Goal: Task Accomplishment & Management: Use online tool/utility

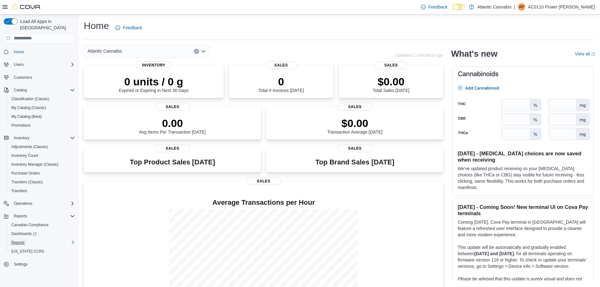
click at [19, 240] on span "Reports" at bounding box center [17, 242] width 13 height 5
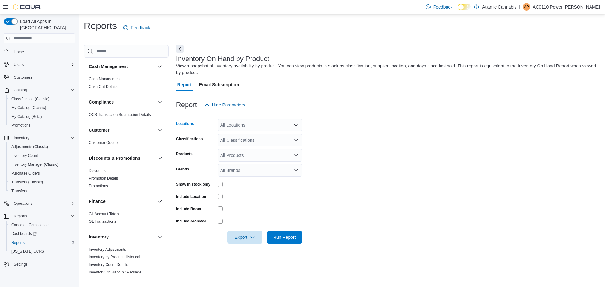
click at [297, 127] on icon "Open list of options" at bounding box center [295, 125] width 5 height 5
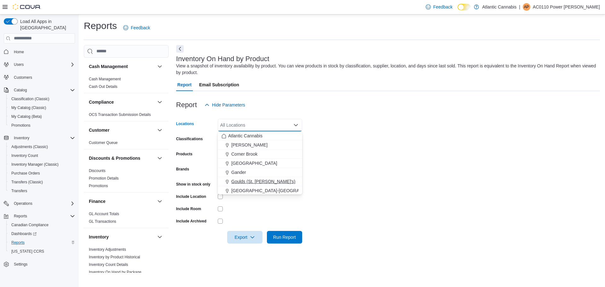
click at [254, 181] on span "Goulds (St. [PERSON_NAME]'s)" at bounding box center [263, 181] width 64 height 6
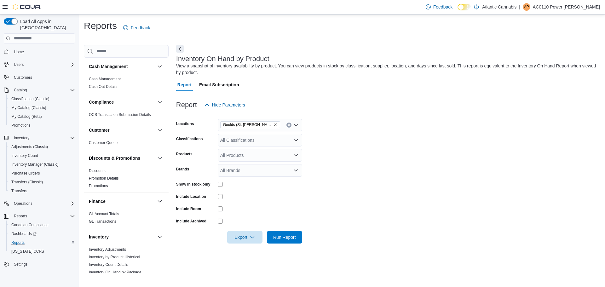
click at [336, 156] on form "Locations Goulds (St. John's) Classifications All Classifications Products All …" at bounding box center [388, 177] width 424 height 132
click at [297, 141] on icon "Open list of options" at bounding box center [295, 140] width 5 height 5
click at [352, 164] on form "Locations Goulds ([GEOGRAPHIC_DATA][PERSON_NAME]'s) Classifications All Classif…" at bounding box center [388, 177] width 424 height 132
click at [296, 142] on icon "Open list of options" at bounding box center [295, 140] width 5 height 5
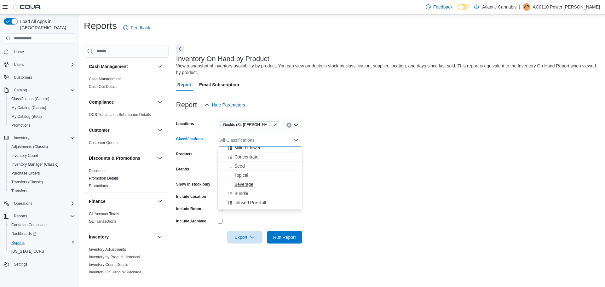
click at [244, 183] on span "Beverage" at bounding box center [243, 184] width 19 height 6
click at [349, 163] on form "Locations Goulds ([GEOGRAPHIC_DATA][PERSON_NAME]'s) Classifications Beverage Co…" at bounding box center [388, 177] width 424 height 132
click at [247, 238] on span "Export" at bounding box center [245, 237] width 28 height 13
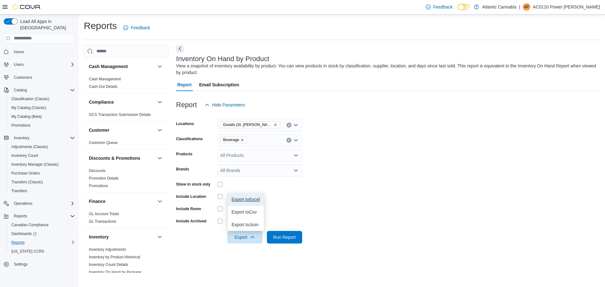
click at [252, 200] on span "Export to Excel" at bounding box center [245, 199] width 28 height 5
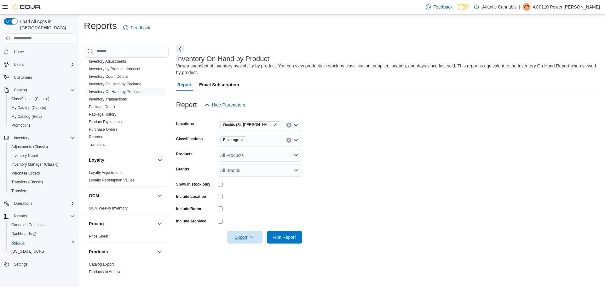
scroll to position [362, 0]
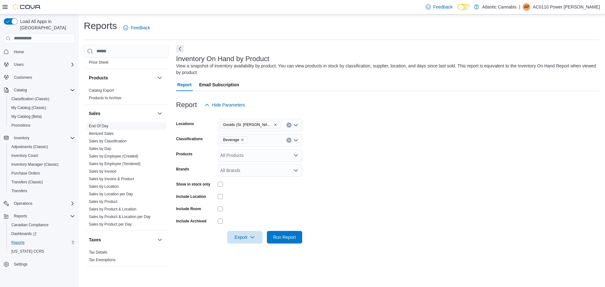
click at [101, 128] on link "End Of Day" at bounding box center [99, 126] width 20 height 4
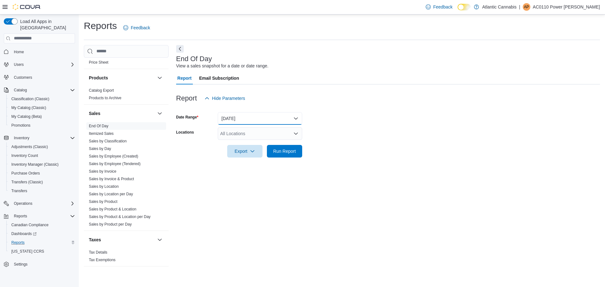
click at [293, 121] on button "[DATE]" at bounding box center [260, 118] width 84 height 13
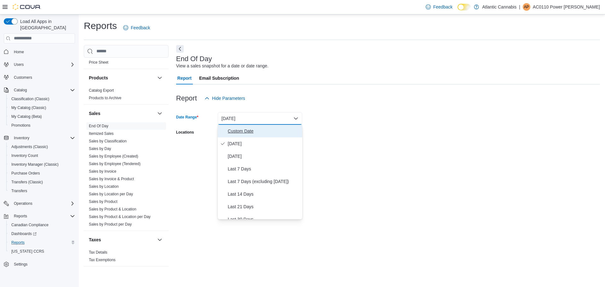
click at [255, 130] on span "Custom Date" at bounding box center [264, 131] width 72 height 8
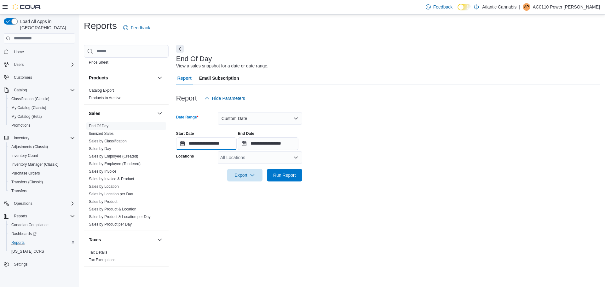
click at [201, 142] on input "**********" at bounding box center [206, 143] width 60 height 13
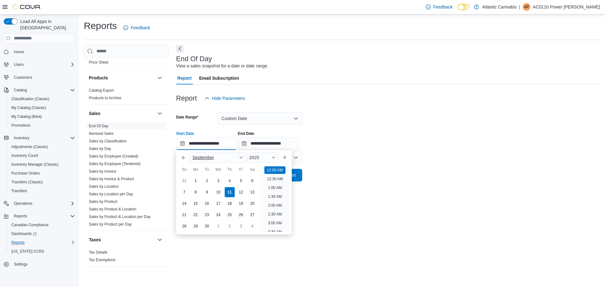
scroll to position [20, 0]
click at [205, 192] on div "9" at bounding box center [206, 191] width 11 height 11
type input "**********"
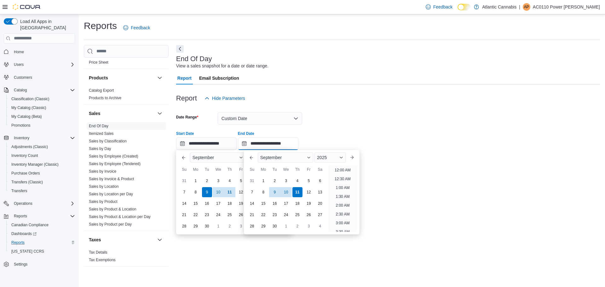
click at [271, 141] on input "**********" at bounding box center [268, 143] width 60 height 13
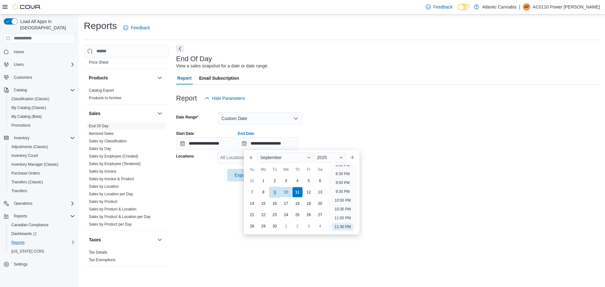
click at [273, 191] on div "9" at bounding box center [274, 191] width 11 height 11
type input "**********"
click at [232, 155] on div "All Locations" at bounding box center [260, 157] width 84 height 13
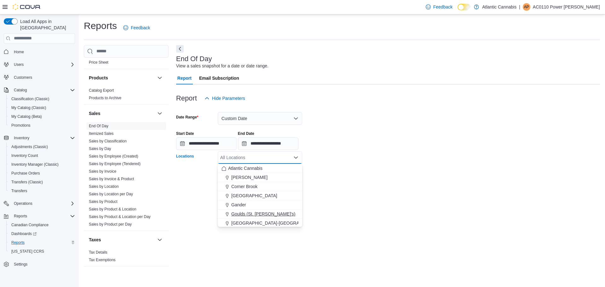
click at [268, 212] on span "Goulds (St. [PERSON_NAME]'s)" at bounding box center [263, 214] width 64 height 6
click at [357, 168] on div at bounding box center [388, 166] width 424 height 5
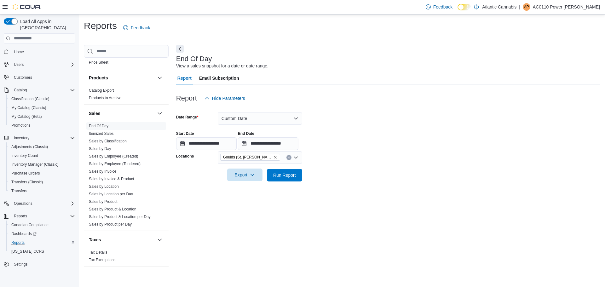
click at [245, 174] on span "Export" at bounding box center [245, 174] width 28 height 13
click at [248, 200] on span "Export to Pdf" at bounding box center [245, 200] width 28 height 5
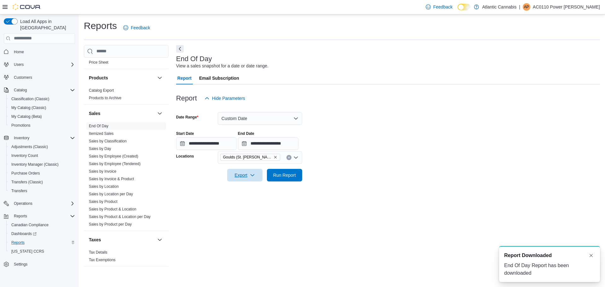
scroll to position [0, 0]
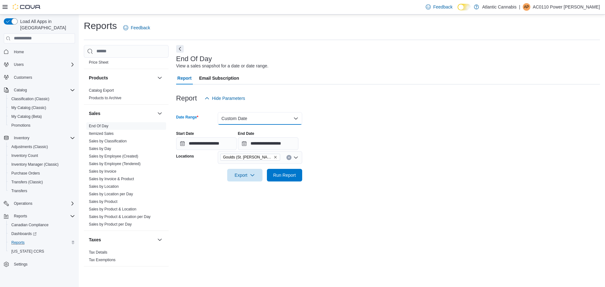
click at [297, 115] on button "Custom Date" at bounding box center [260, 118] width 84 height 13
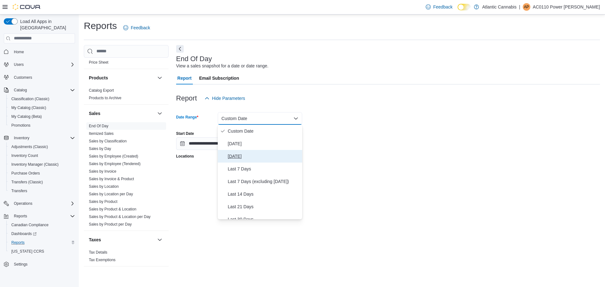
click at [244, 155] on span "[DATE]" at bounding box center [264, 156] width 72 height 8
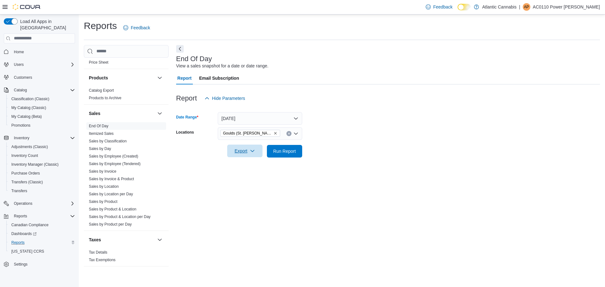
click at [243, 151] on span "Export" at bounding box center [245, 151] width 28 height 13
click at [252, 177] on span "Export to Pdf" at bounding box center [245, 176] width 28 height 5
click at [19, 49] on span "Home" at bounding box center [19, 51] width 10 height 5
